Goal: Information Seeking & Learning: Learn about a topic

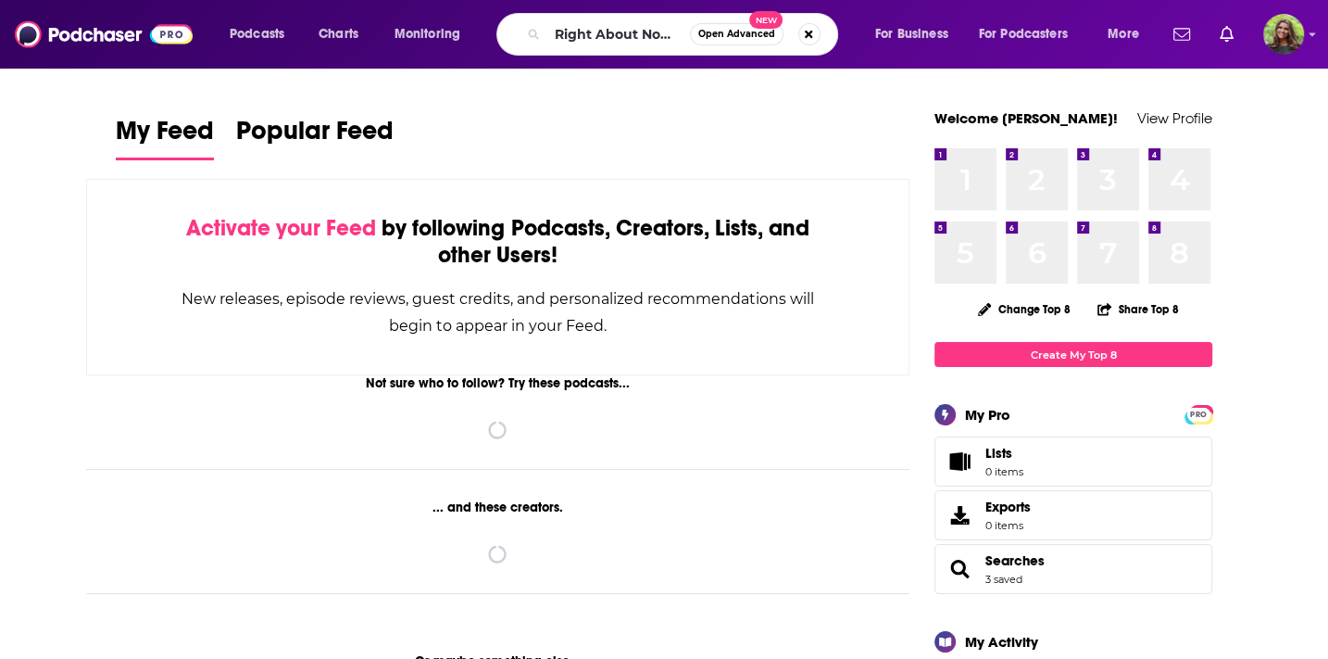
scroll to position [0, 166]
type input "Right About Now with [PERSON_NAME] podcast"
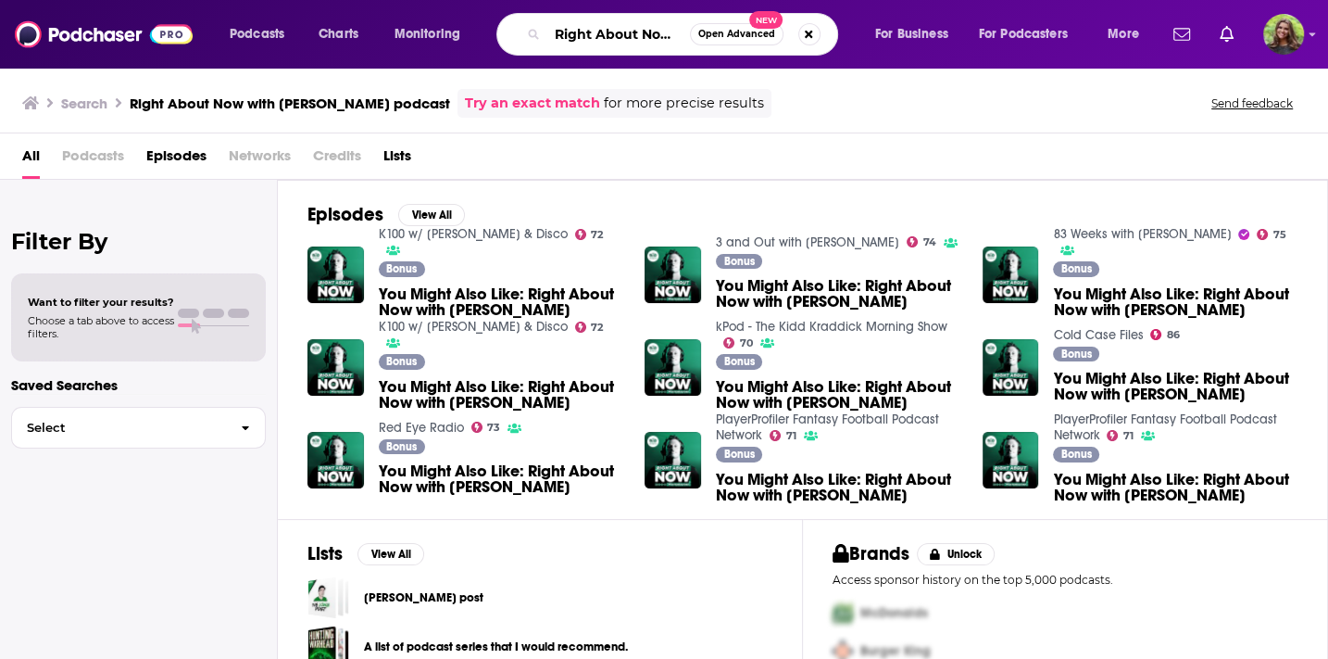
click at [657, 28] on input "Right About Now with [PERSON_NAME] podcast" at bounding box center [618, 34] width 143 height 30
click at [671, 30] on input "Right About Now with [PERSON_NAME] podcast" at bounding box center [618, 34] width 143 height 30
click at [645, 34] on input "Right About Now with [PERSON_NAME] podcast" at bounding box center [618, 34] width 143 height 30
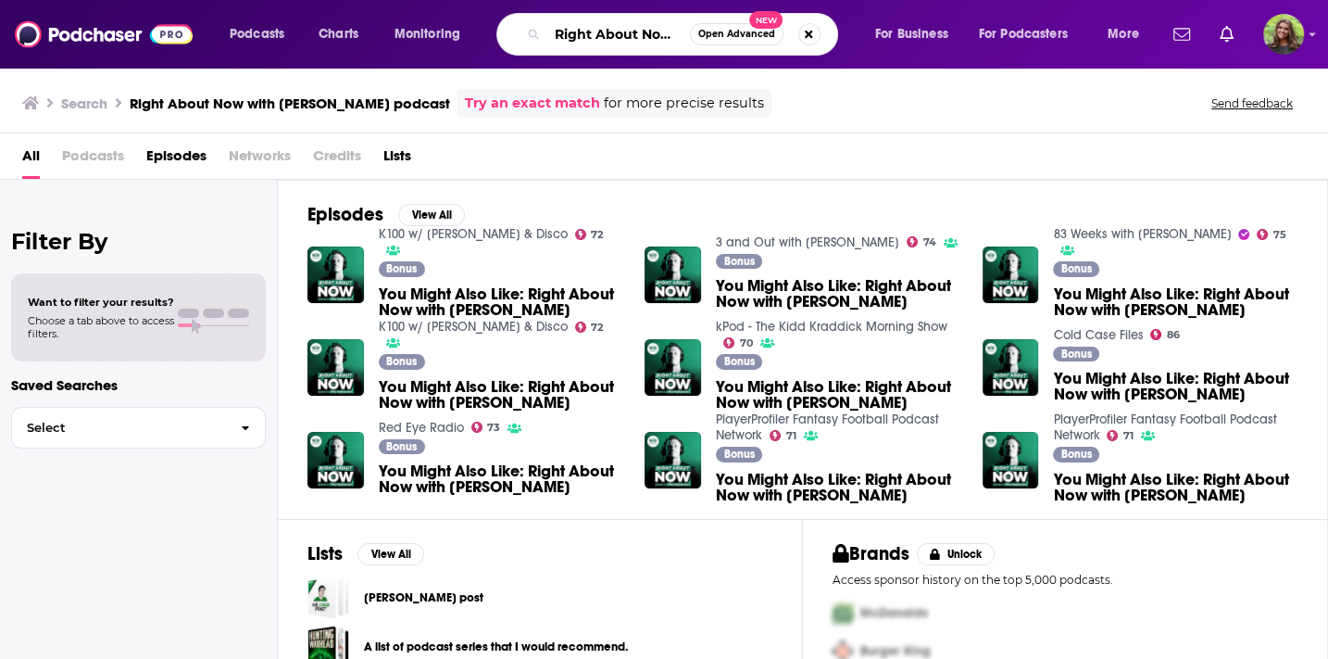
click at [620, 39] on input "Right About Now with [PERSON_NAME] podcast" at bounding box center [618, 34] width 143 height 30
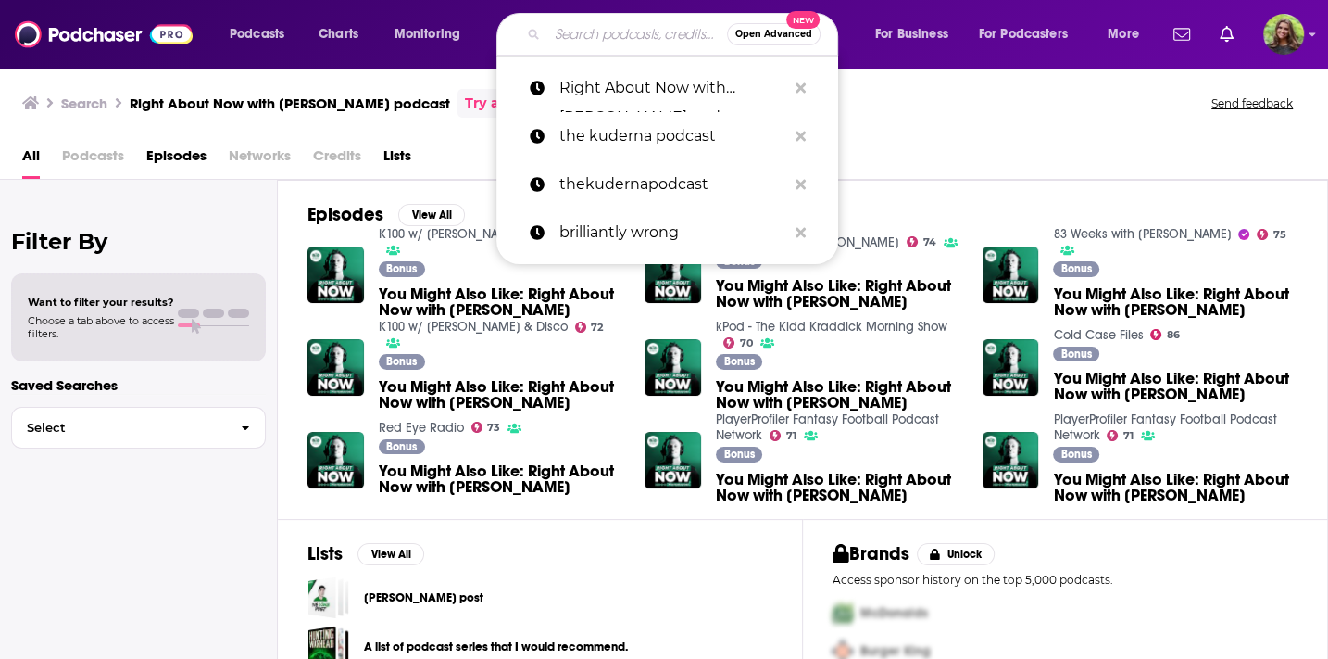
paste input "Right About Now with [PERSON_NAME] podcast"
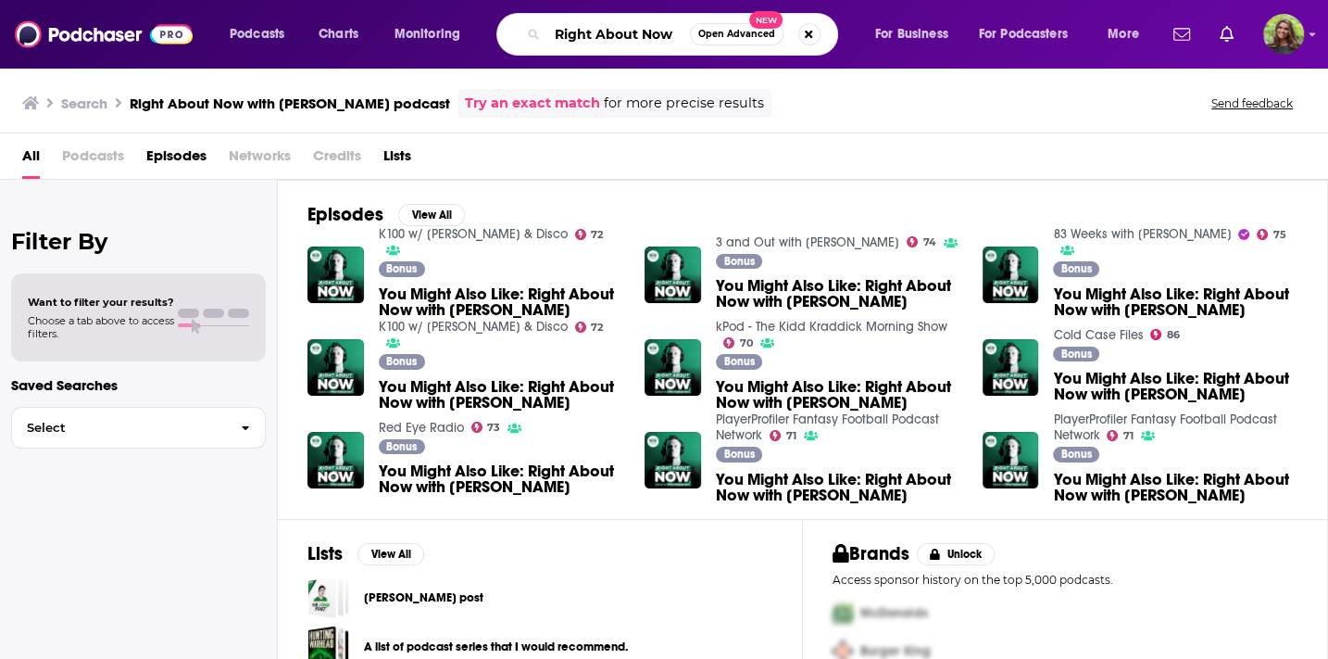
type input "Right About Now"
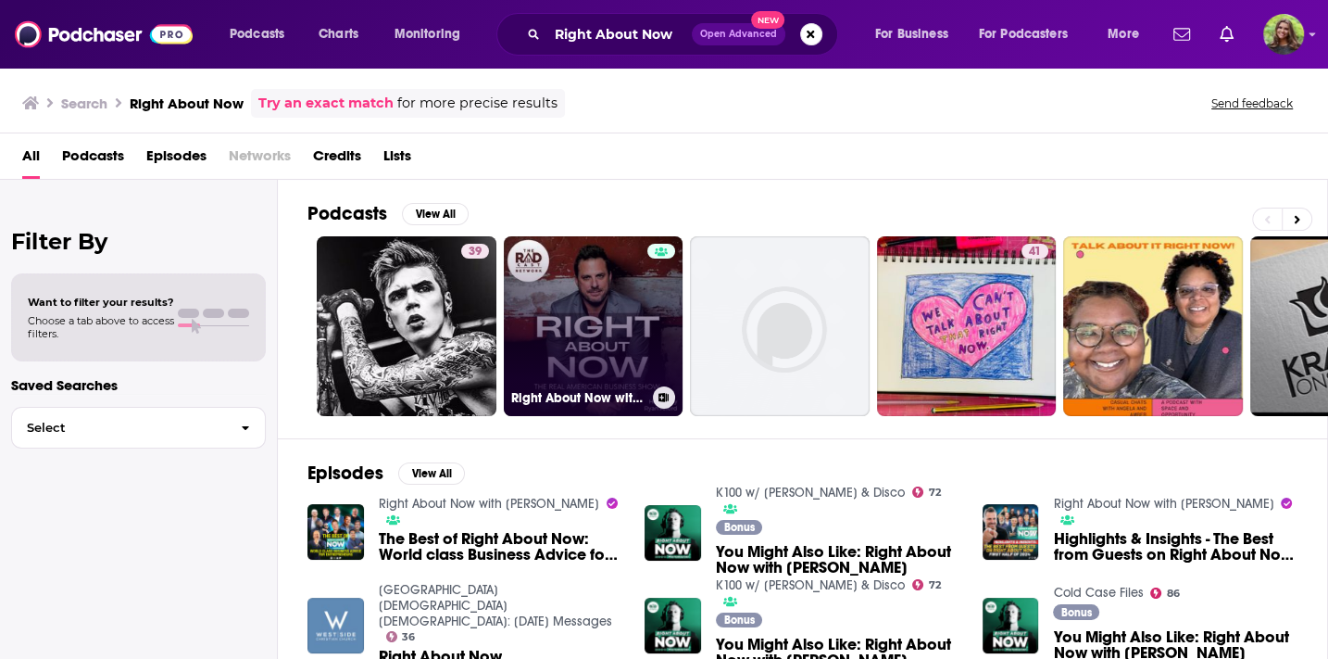
click at [584, 326] on link "Right About Now with [PERSON_NAME]" at bounding box center [594, 326] width 180 height 180
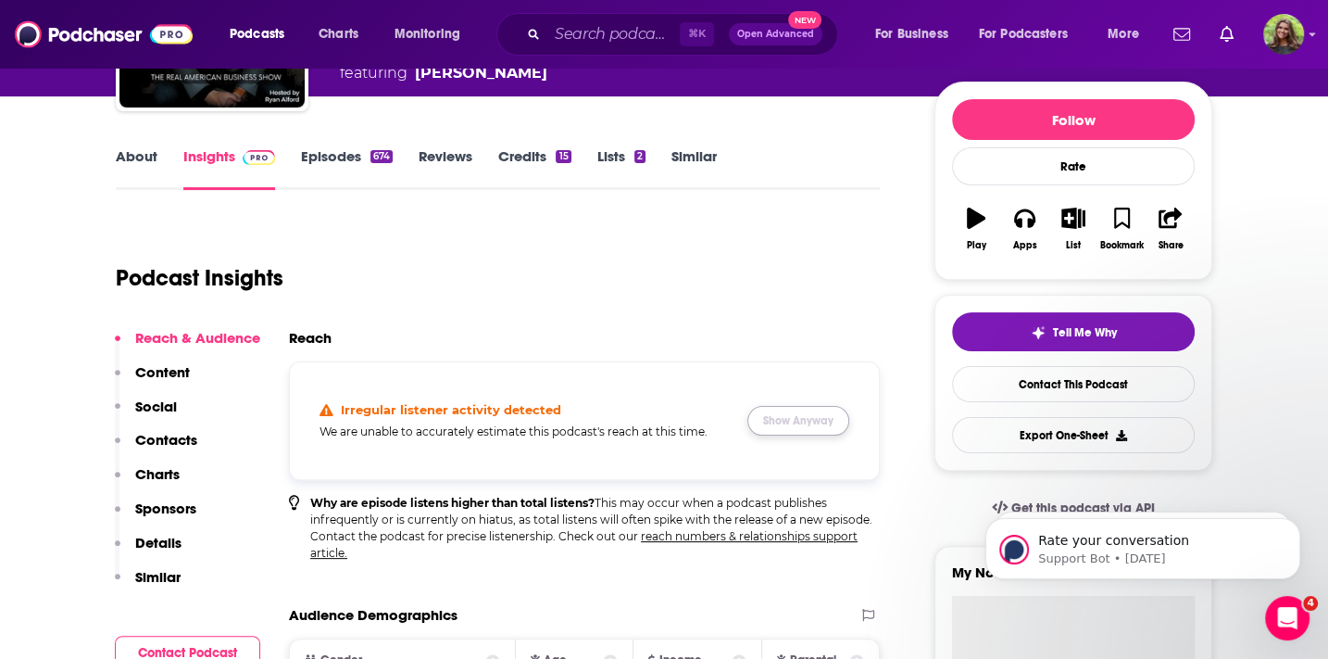
click at [799, 408] on button "Show Anyway" at bounding box center [799, 421] width 102 height 30
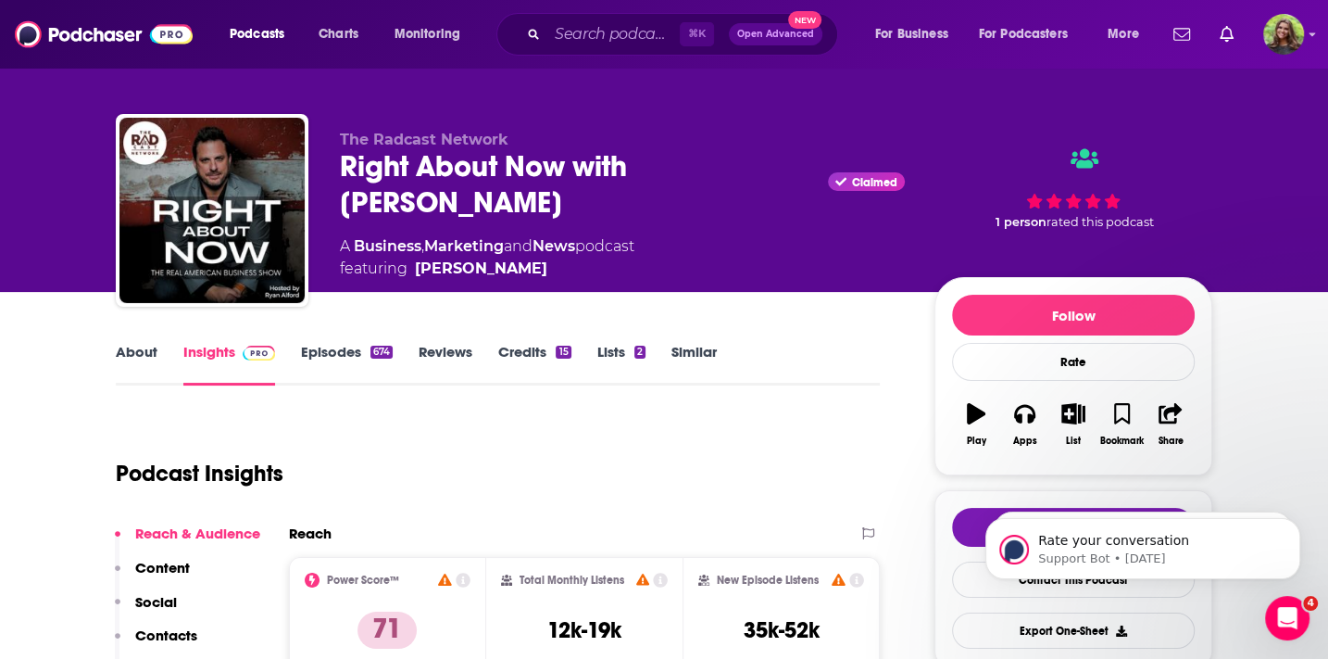
scroll to position [9, 0]
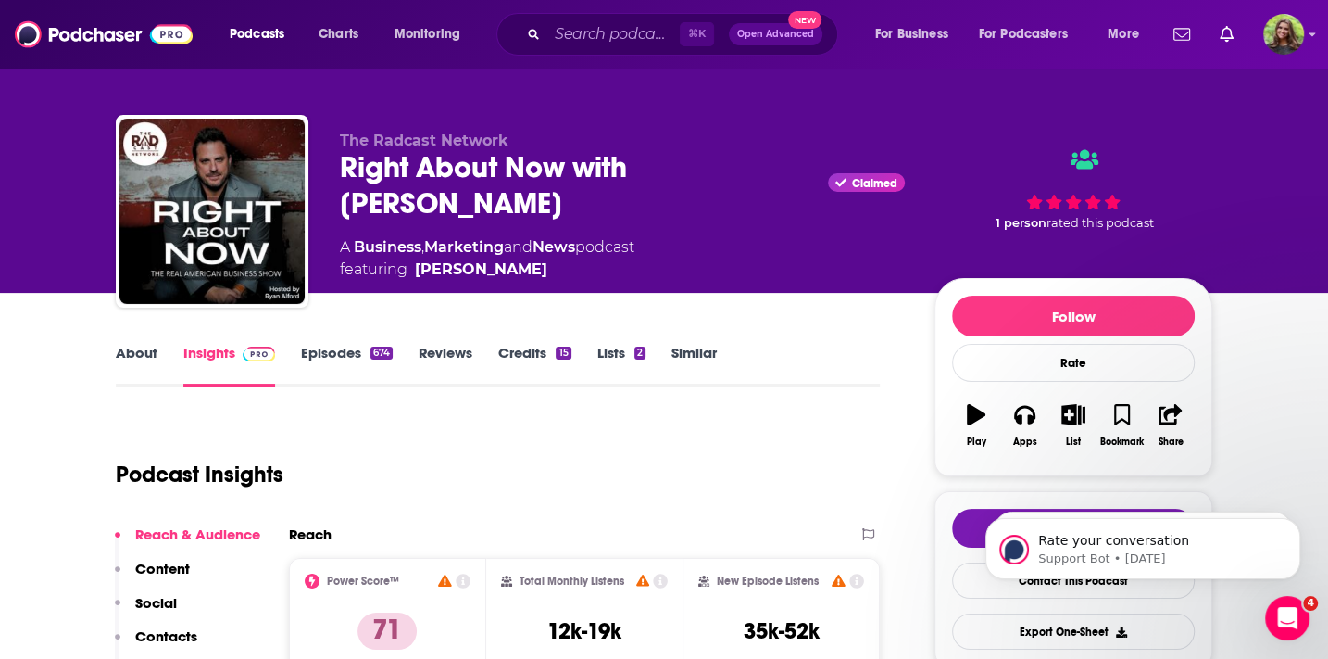
click at [138, 366] on link "About" at bounding box center [137, 365] width 42 height 43
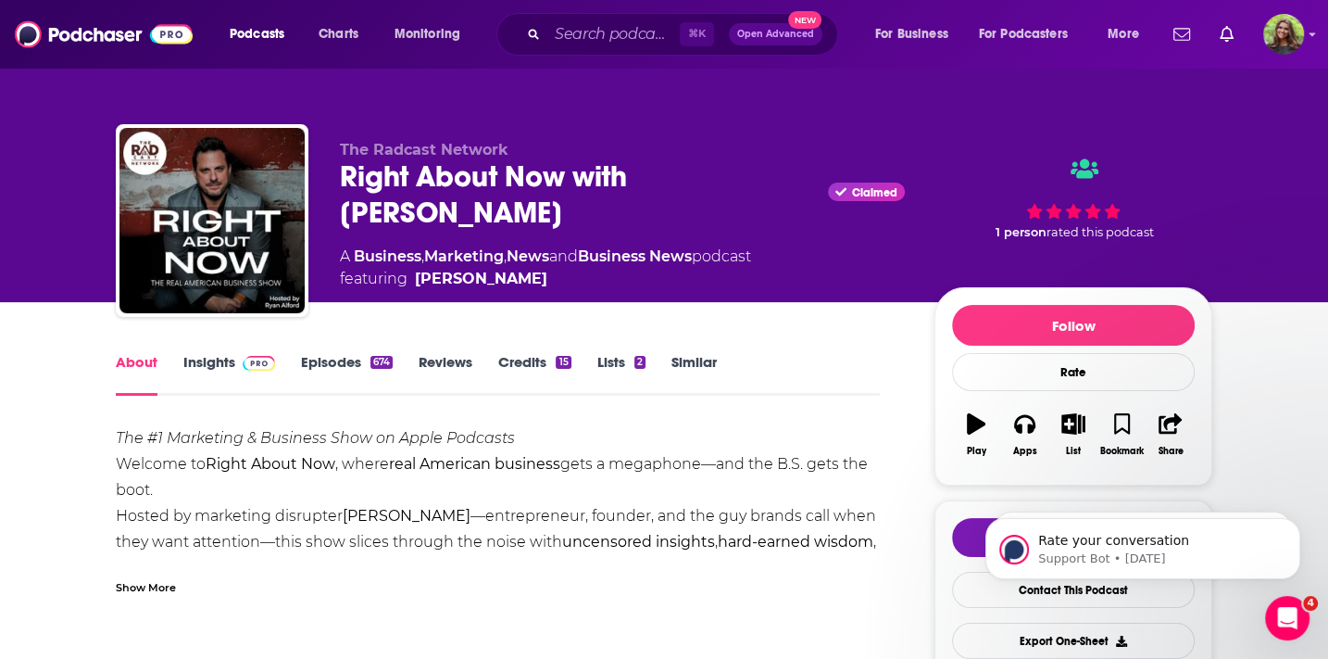
scroll to position [70, 0]
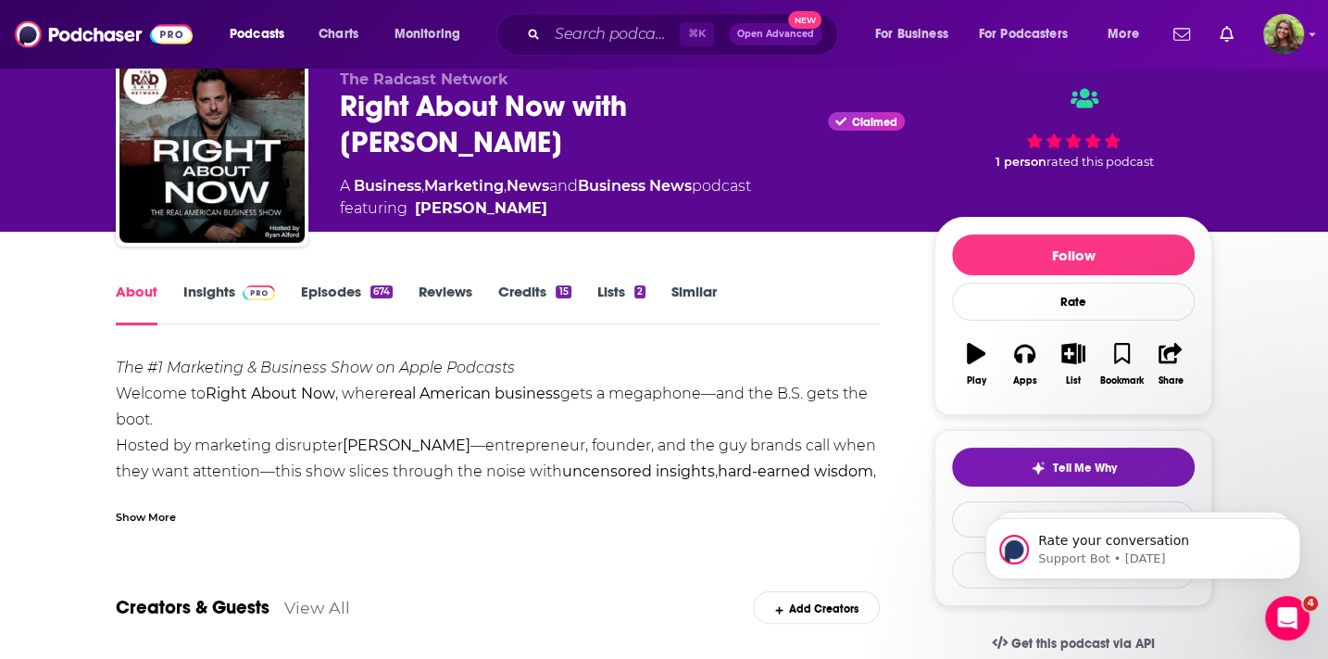
click at [171, 507] on div "Show More" at bounding box center [146, 516] width 60 height 18
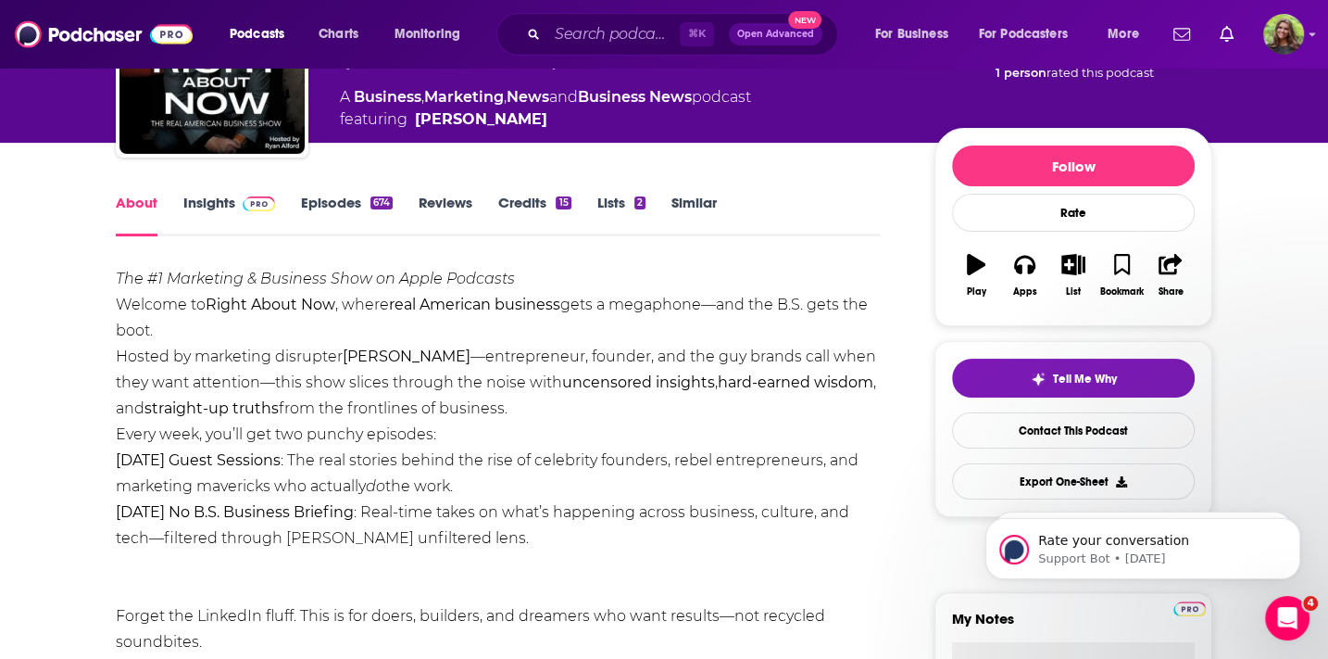
scroll to position [163, 0]
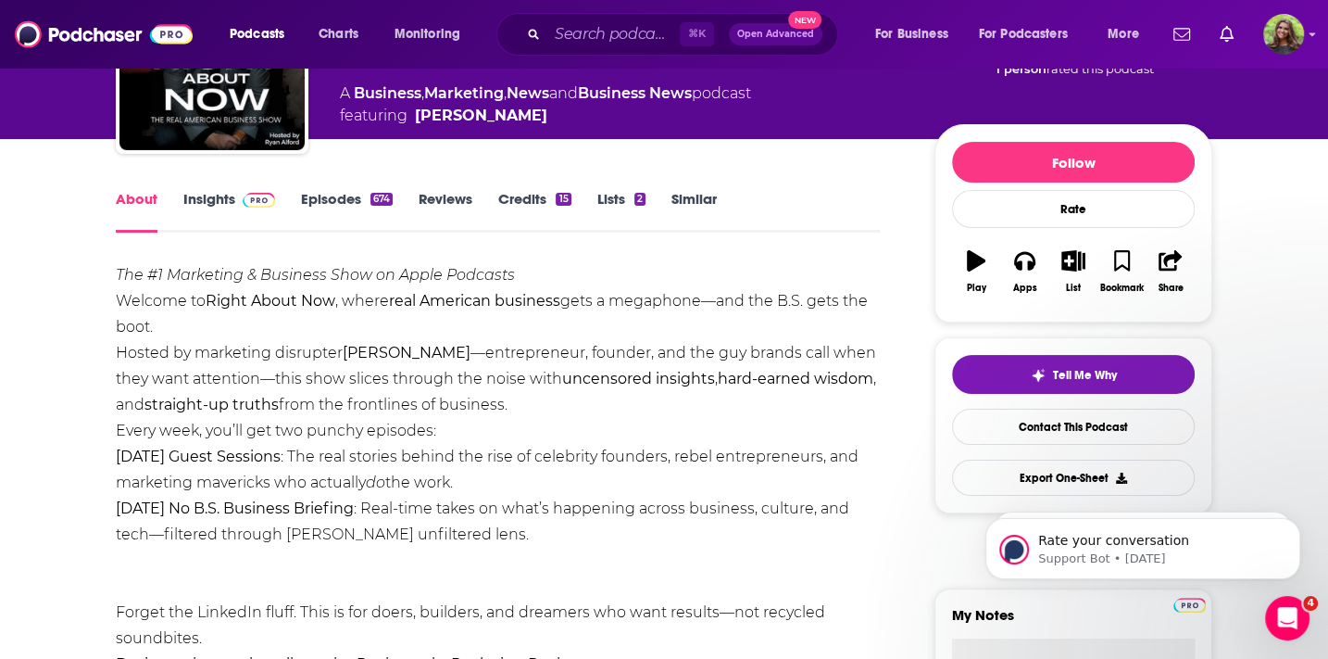
drag, startPoint x: 115, startPoint y: 355, endPoint x: 484, endPoint y: 400, distance: 371.4
copy div "Hosted by marketing disrupter [PERSON_NAME] —entrepreneur, founder, and the guy…"
